Goal: Task Accomplishment & Management: Use online tool/utility

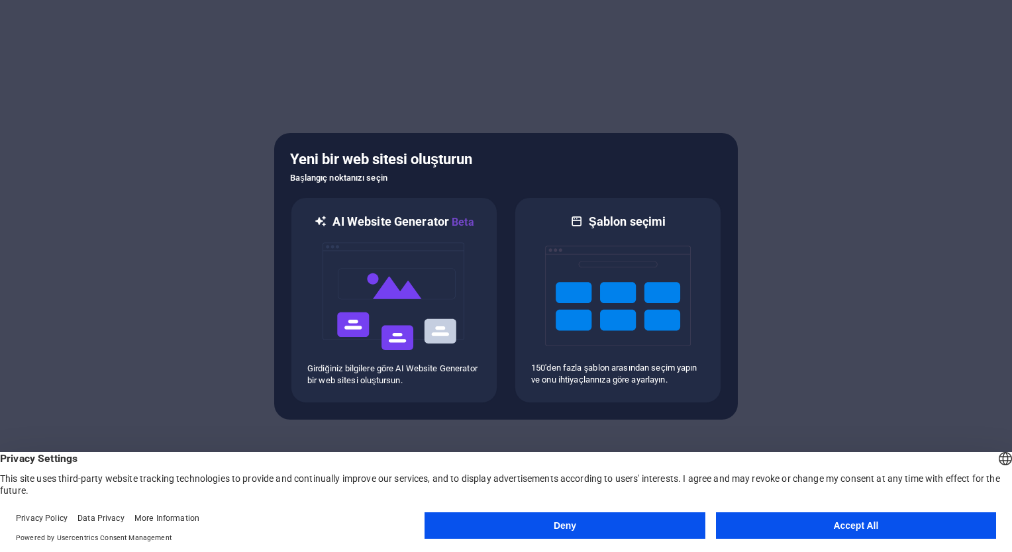
click at [825, 531] on button "Accept All" at bounding box center [856, 526] width 280 height 26
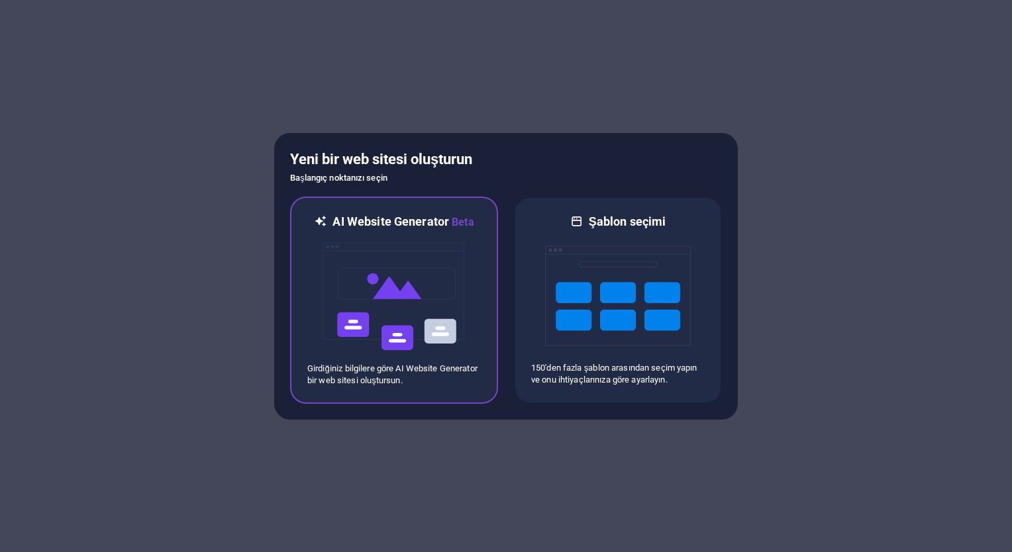
click at [385, 313] on img at bounding box center [394, 297] width 146 height 132
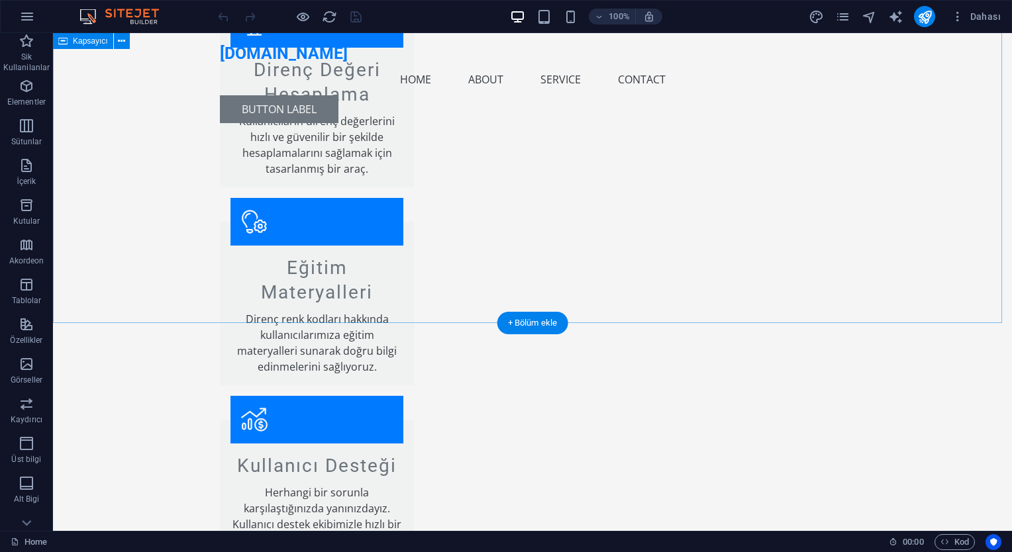
scroll to position [1945, 0]
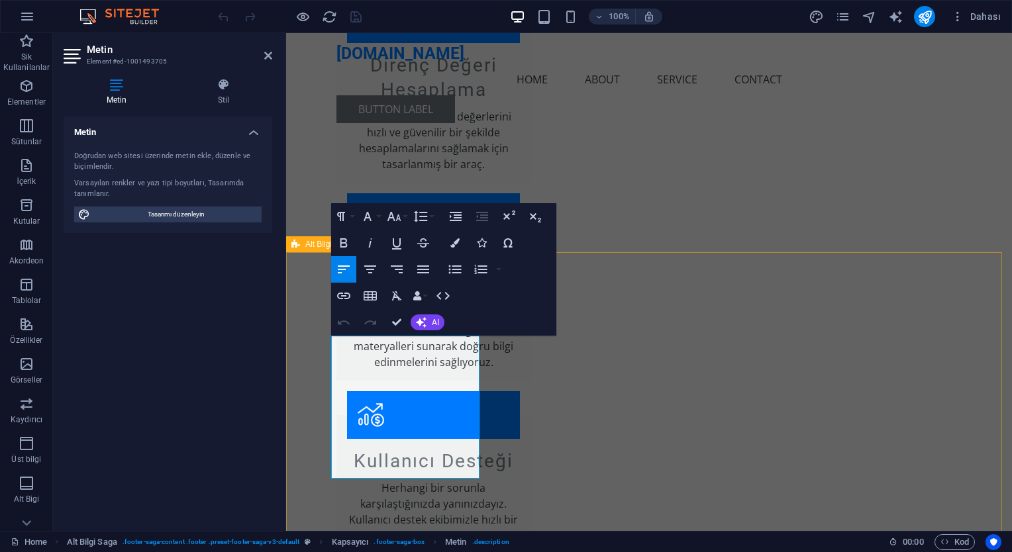
drag, startPoint x: 407, startPoint y: 471, endPoint x: 323, endPoint y: 358, distance: 140.2
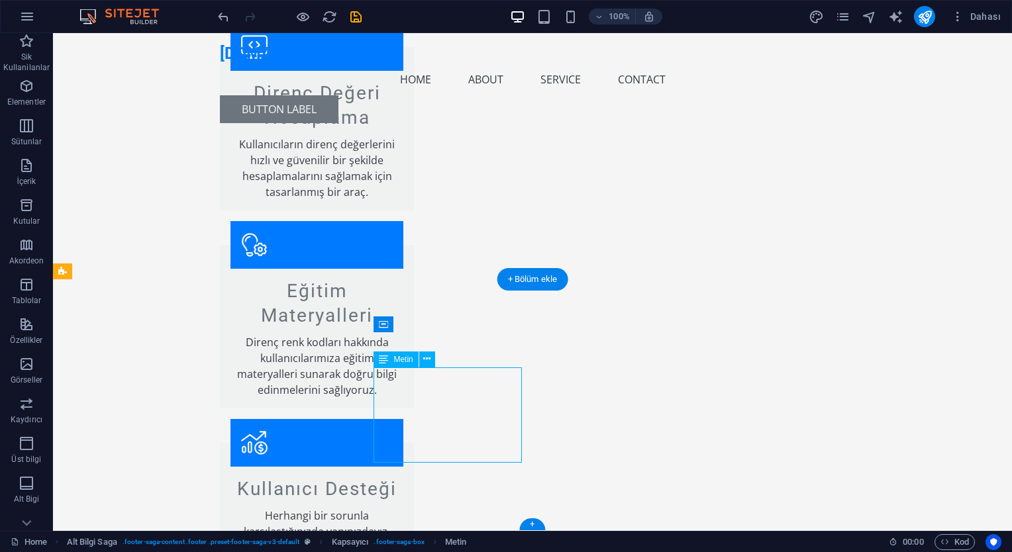
drag, startPoint x: 508, startPoint y: 454, endPoint x: 477, endPoint y: 437, distance: 35.6
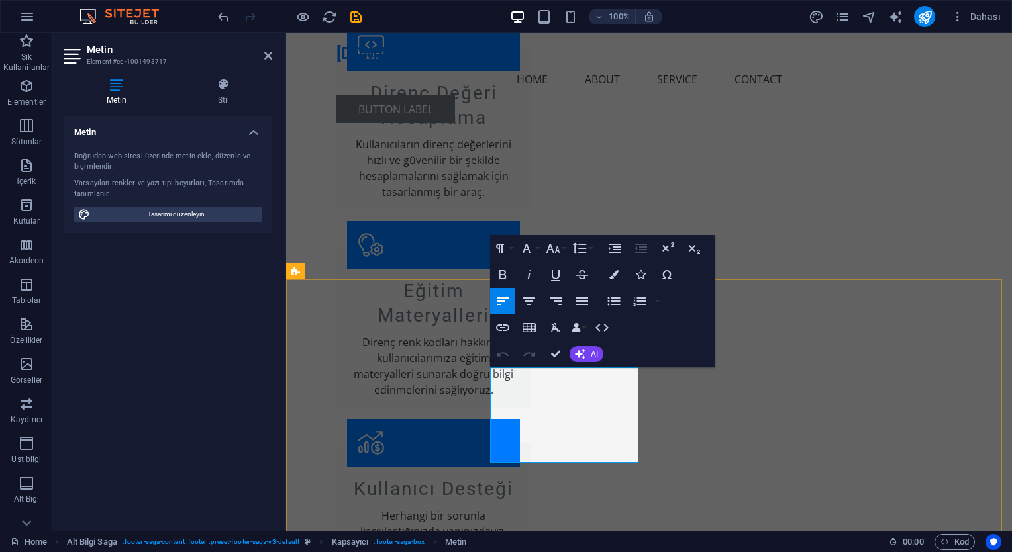
drag, startPoint x: 625, startPoint y: 457, endPoint x: 466, endPoint y: 374, distance: 179.5
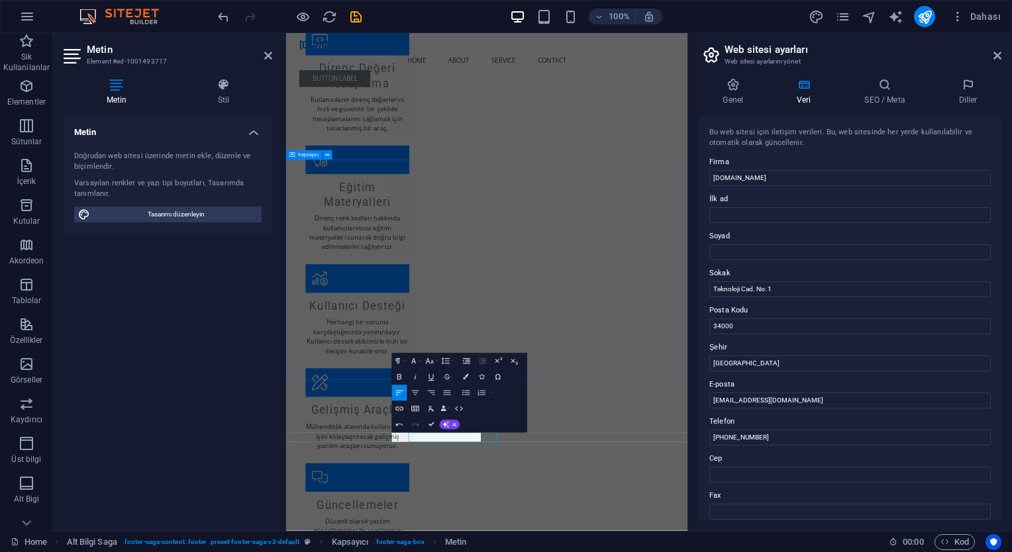
scroll to position [1584, 0]
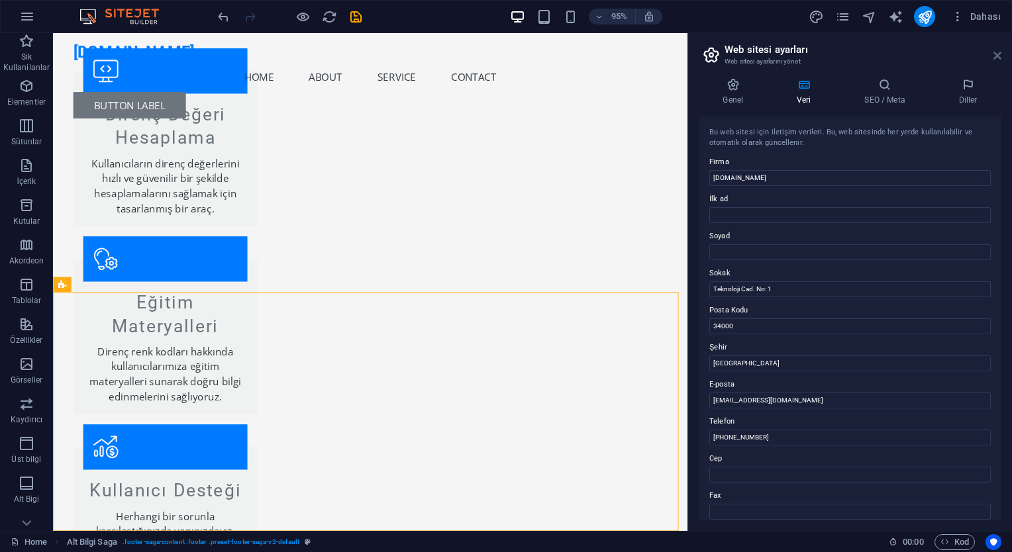
click at [1000, 54] on icon at bounding box center [998, 55] width 8 height 11
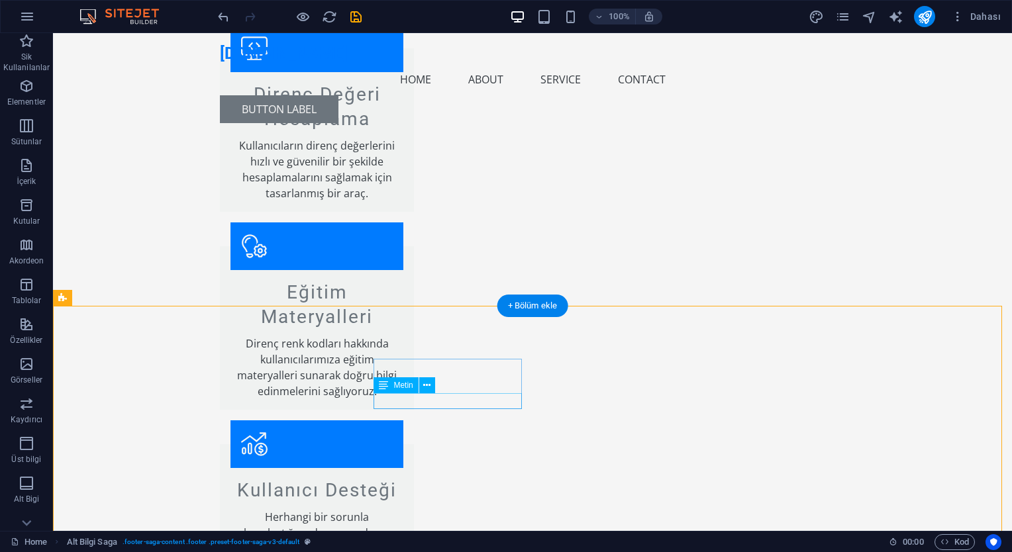
scroll to position [1917, 0]
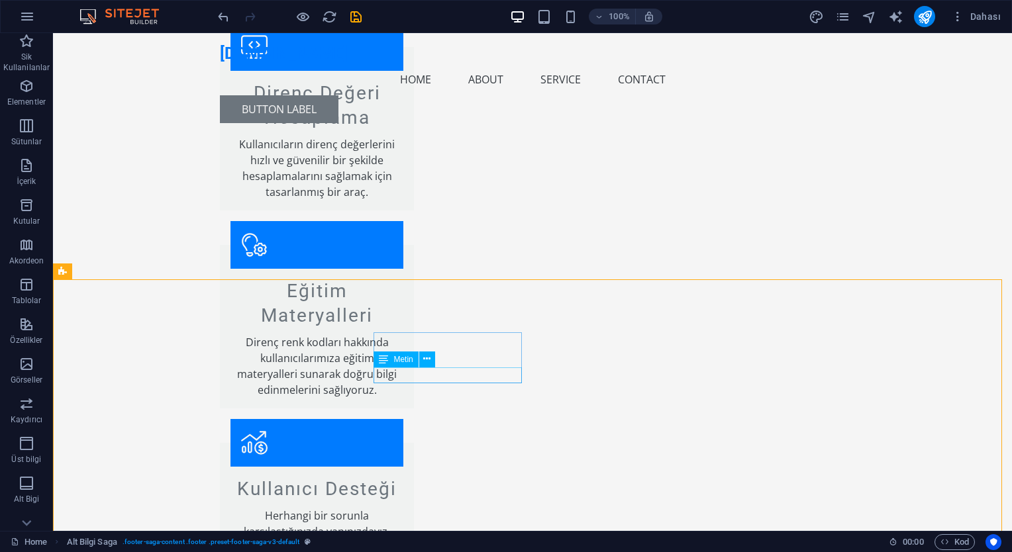
click at [387, 363] on icon at bounding box center [383, 360] width 9 height 16
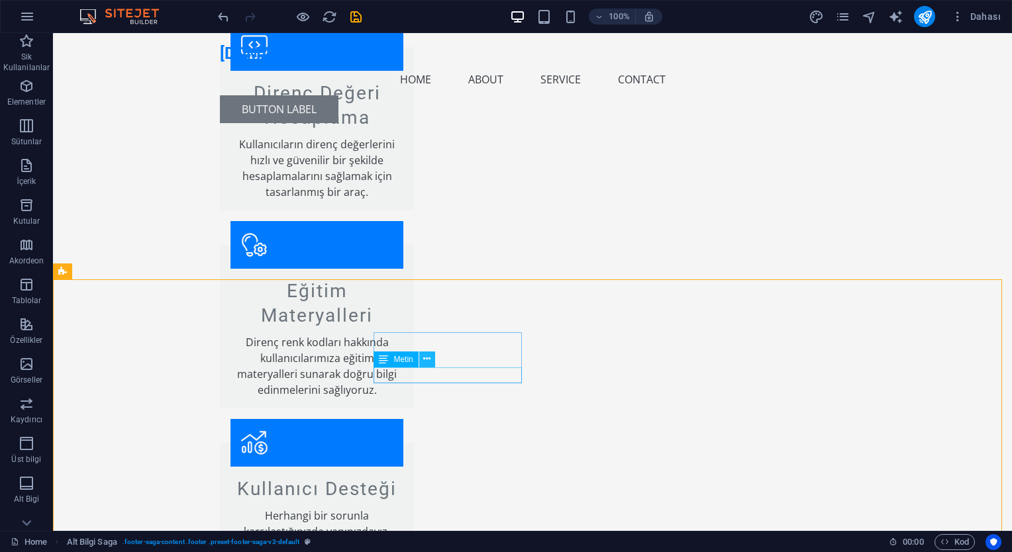
click at [429, 358] on icon at bounding box center [426, 359] width 7 height 14
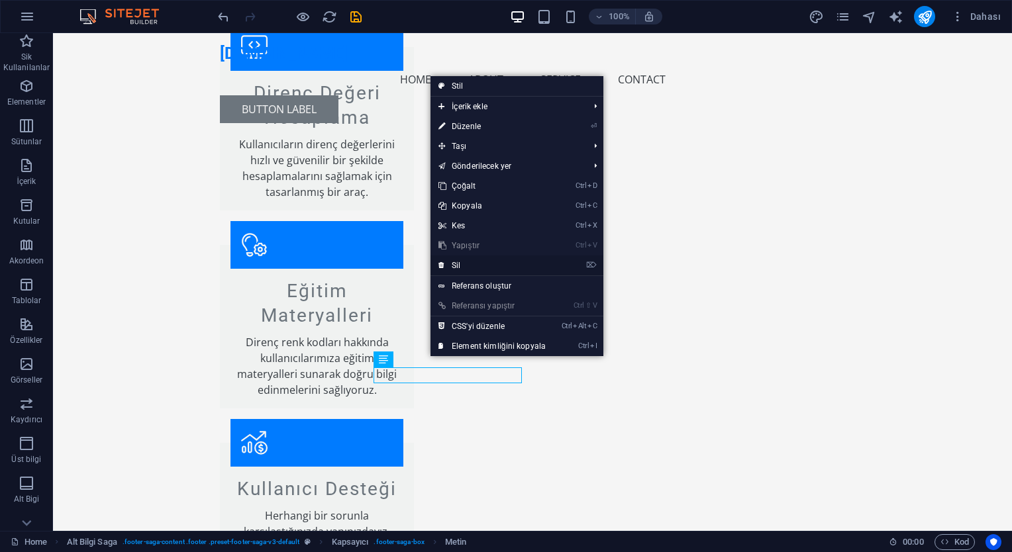
click at [463, 264] on link "⌦ Sil" at bounding box center [492, 266] width 123 height 20
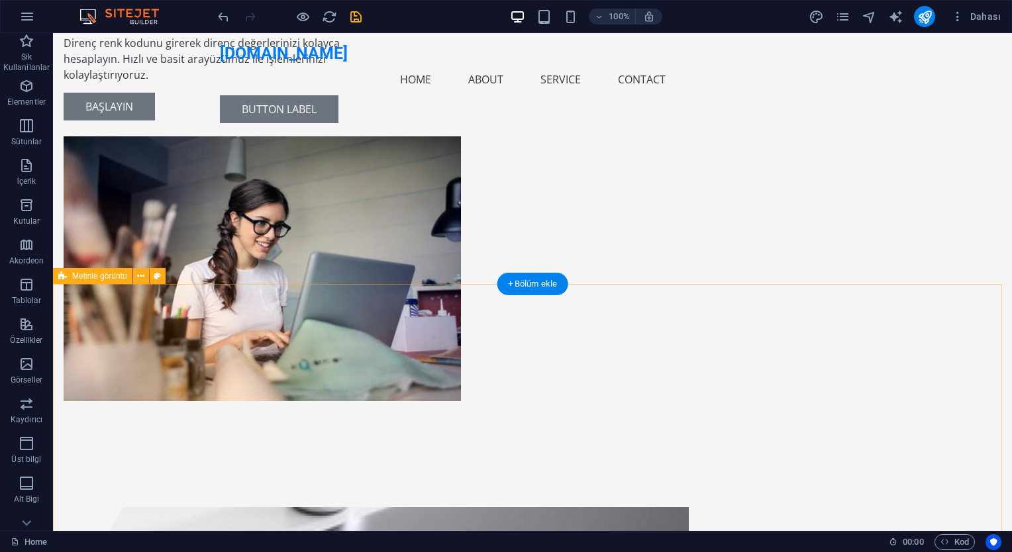
scroll to position [0, 0]
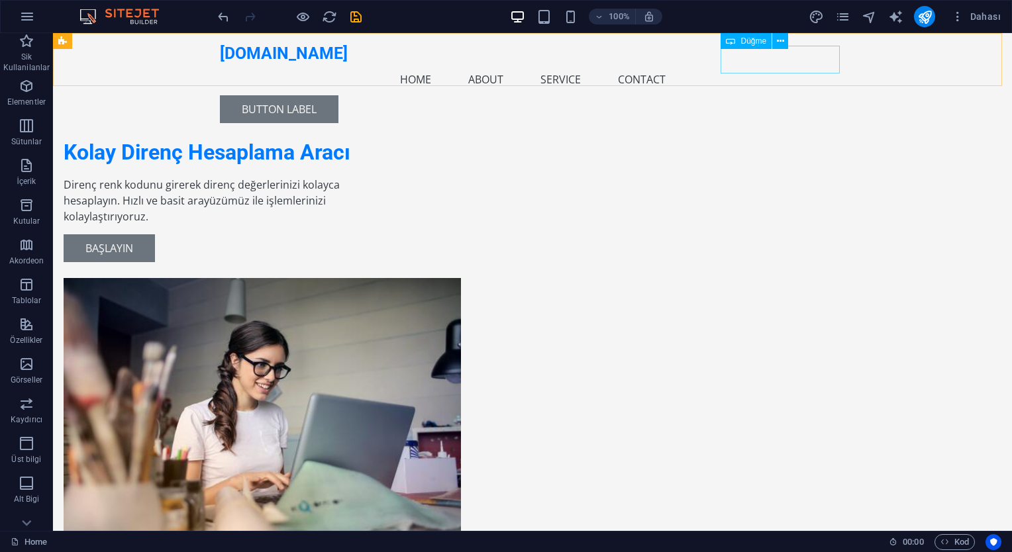
click at [780, 95] on div "Button label" at bounding box center [532, 109] width 625 height 28
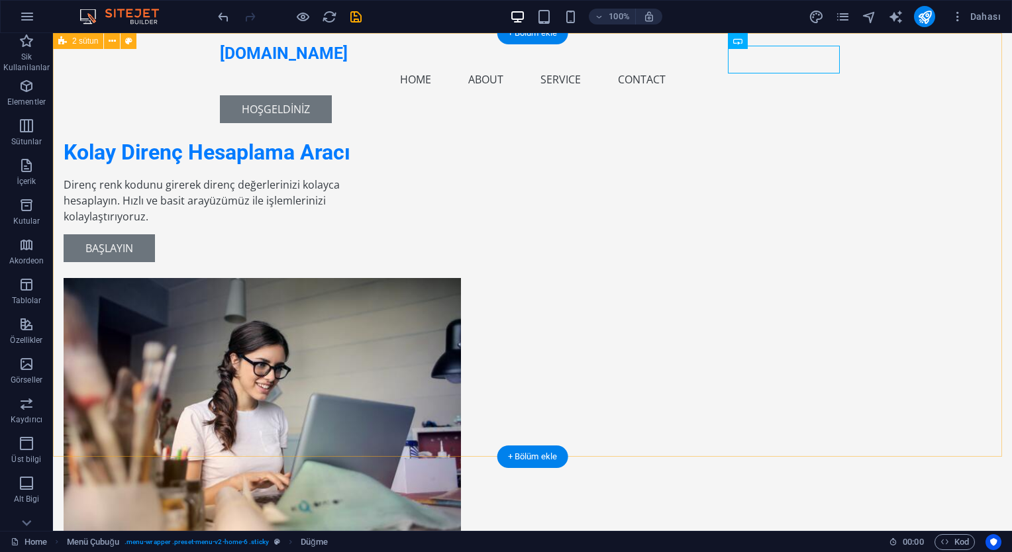
click at [913, 156] on div "Kolay Direnç Hesaplama Aracı Direnç renk kodunu girerek direnç değerlerinizi ko…" at bounding box center [532, 314] width 959 height 563
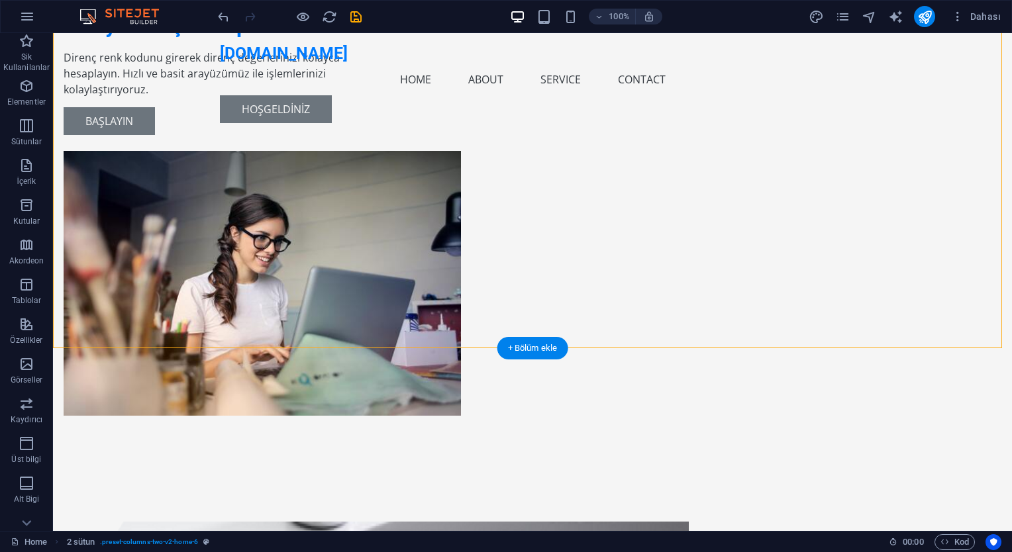
scroll to position [132, 0]
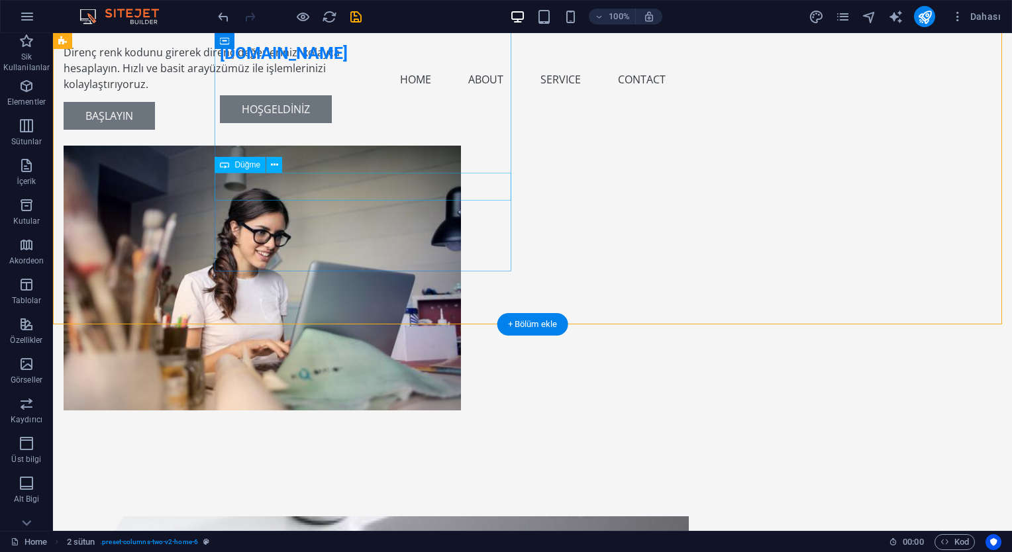
click at [260, 130] on div "Başlayın" at bounding box center [212, 116] width 297 height 28
click at [158, 234] on div "Kolay Direnç Hesaplama Aracı Direnç renk kodunu girerek direnç değerlerinizi ko…" at bounding box center [532, 182] width 959 height 563
click at [24, 338] on p "Özellikler" at bounding box center [26, 340] width 32 height 11
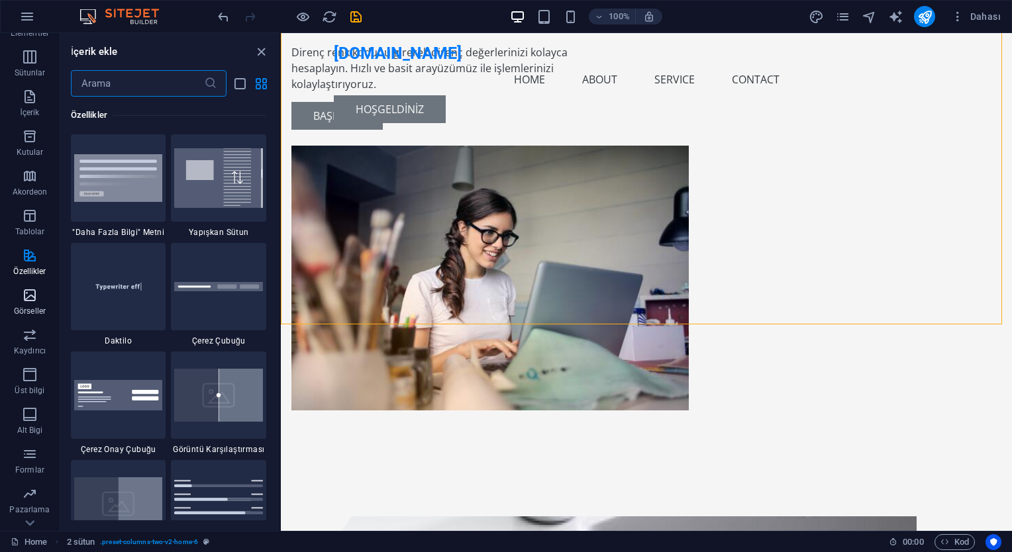
scroll to position [97, 0]
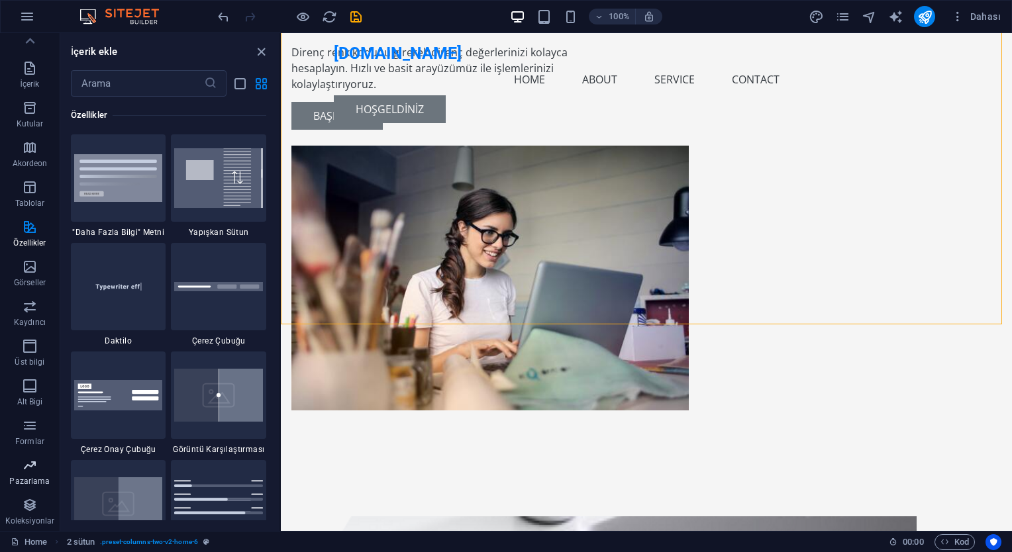
click at [31, 462] on icon "button" at bounding box center [30, 466] width 16 height 16
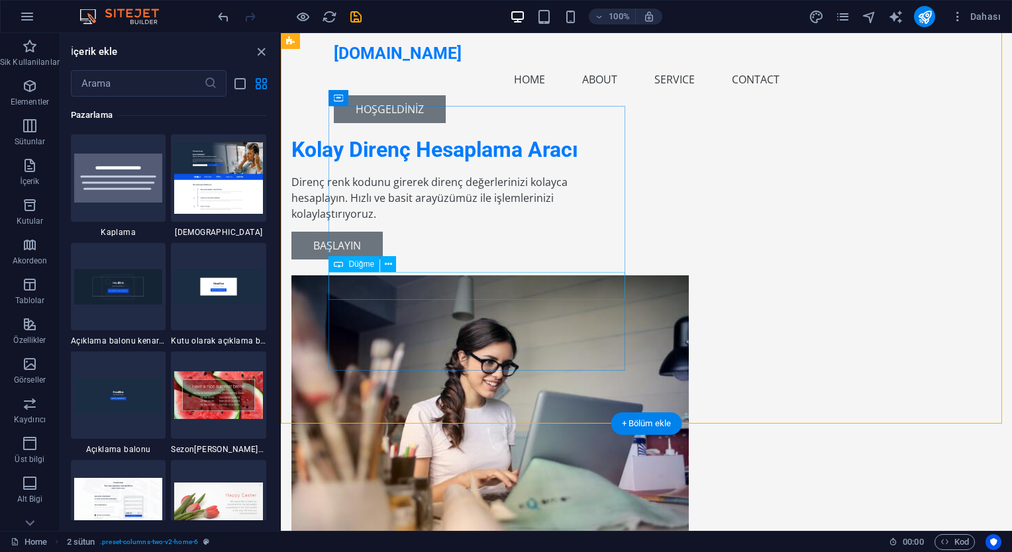
scroll to position [0, 0]
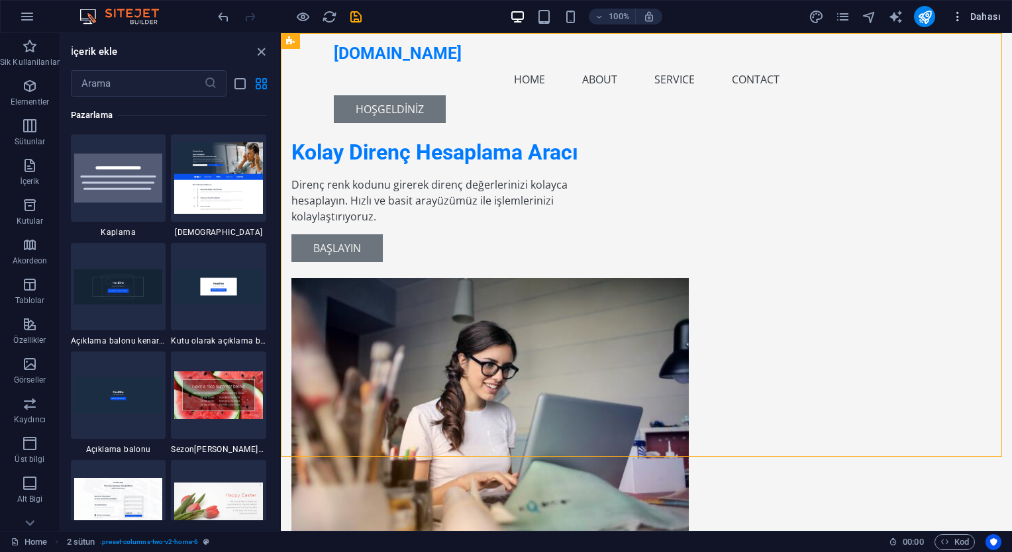
click at [984, 19] on span "Dahası" at bounding box center [976, 16] width 50 height 13
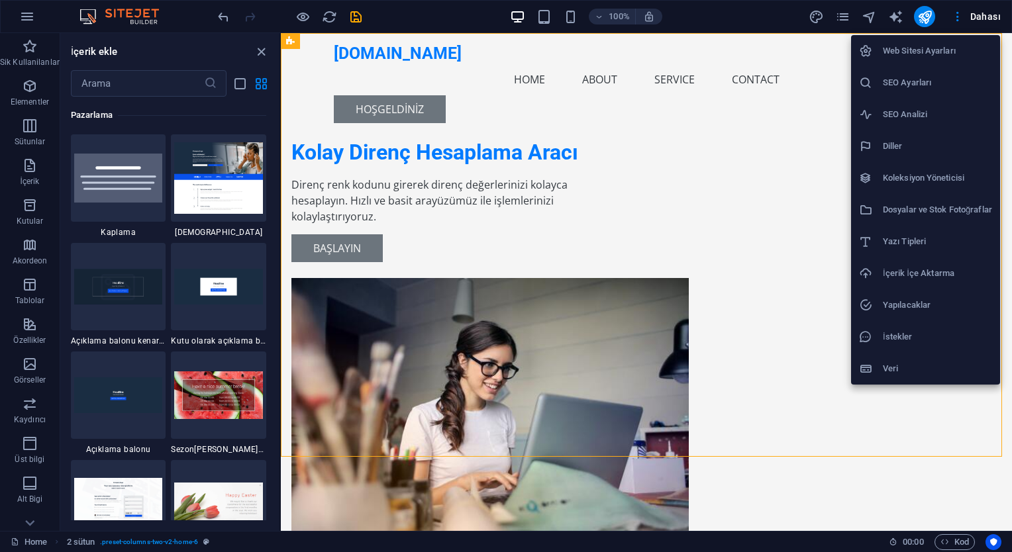
click at [666, 101] on div at bounding box center [506, 276] width 1012 height 552
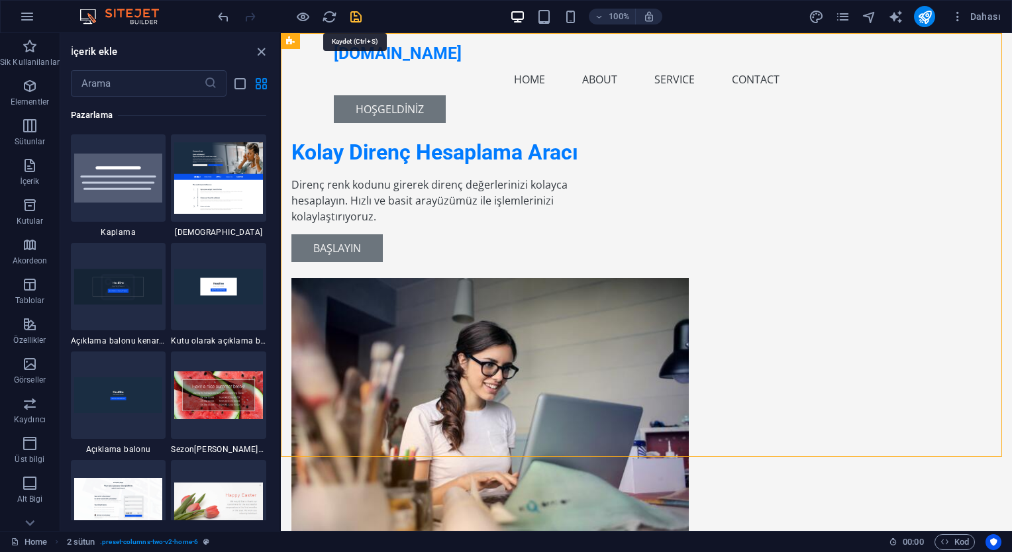
click at [355, 17] on icon "save" at bounding box center [355, 16] width 15 height 15
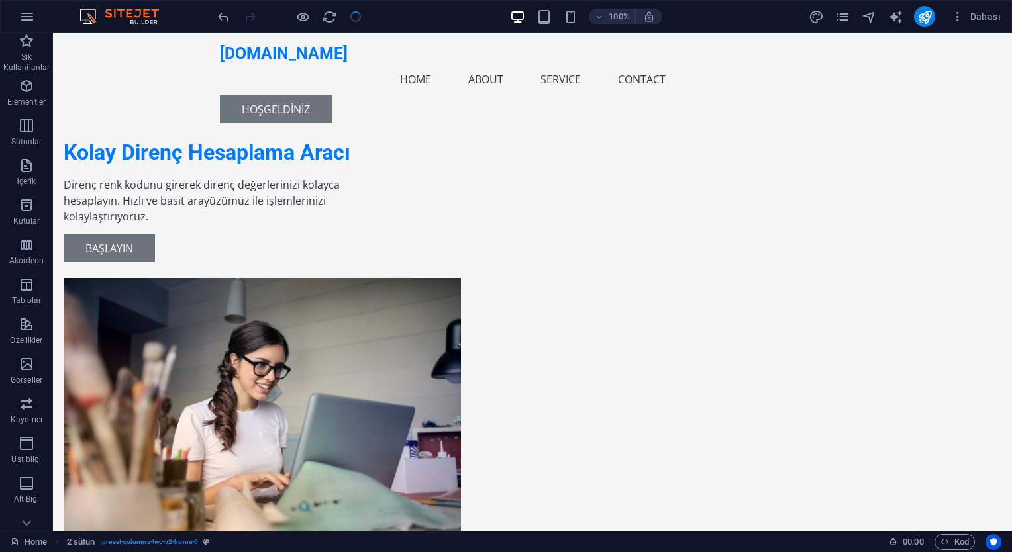
checkbox input "false"
click at [925, 17] on icon "publish" at bounding box center [924, 16] width 15 height 15
